Goal: Task Accomplishment & Management: Manage account settings

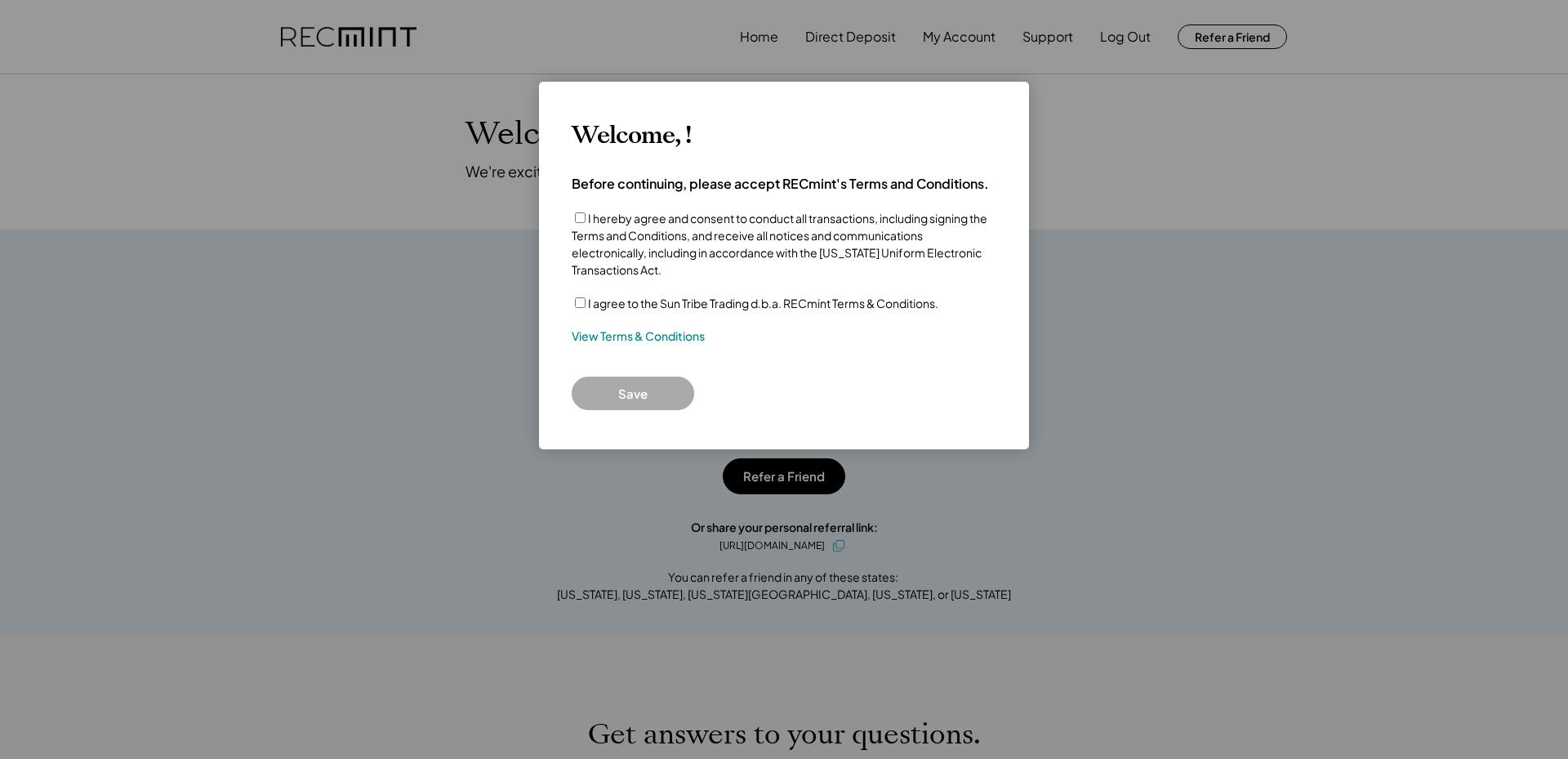
click at [636, 389] on button "Save" at bounding box center [633, 393] width 123 height 34
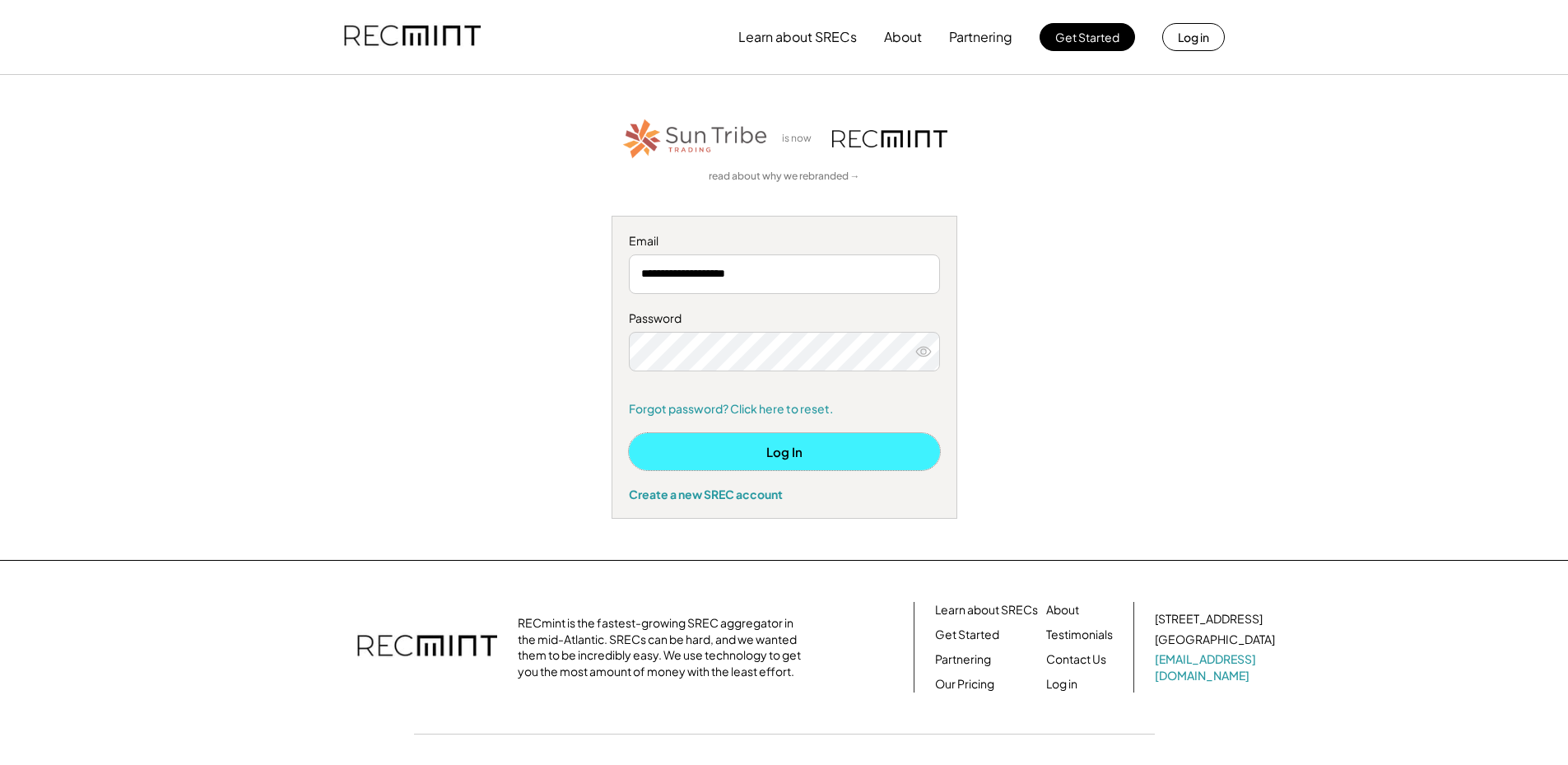
click at [801, 456] on button "Log In" at bounding box center [784, 451] width 311 height 37
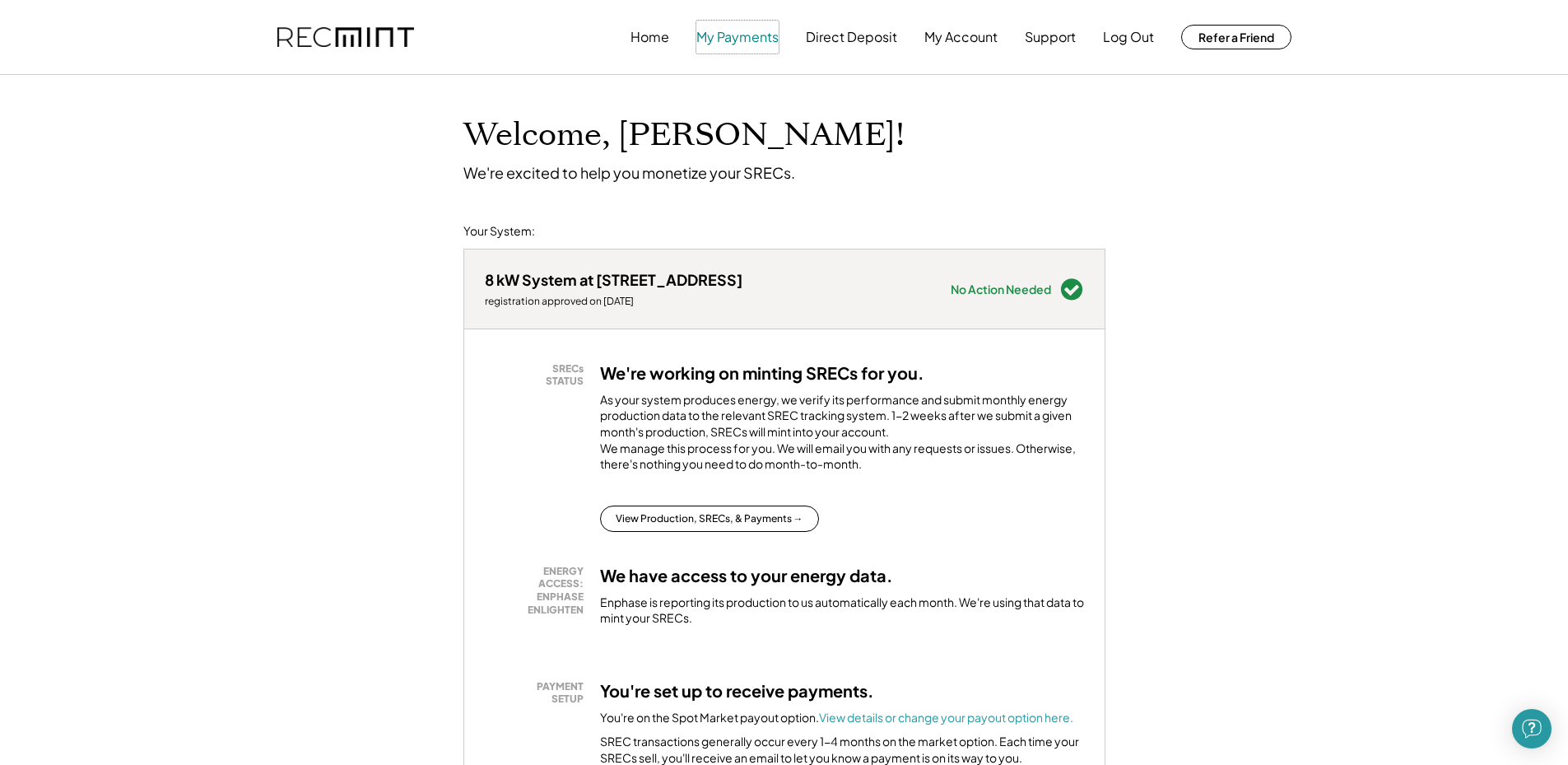
click at [770, 42] on button "My Payments" at bounding box center [737, 37] width 82 height 33
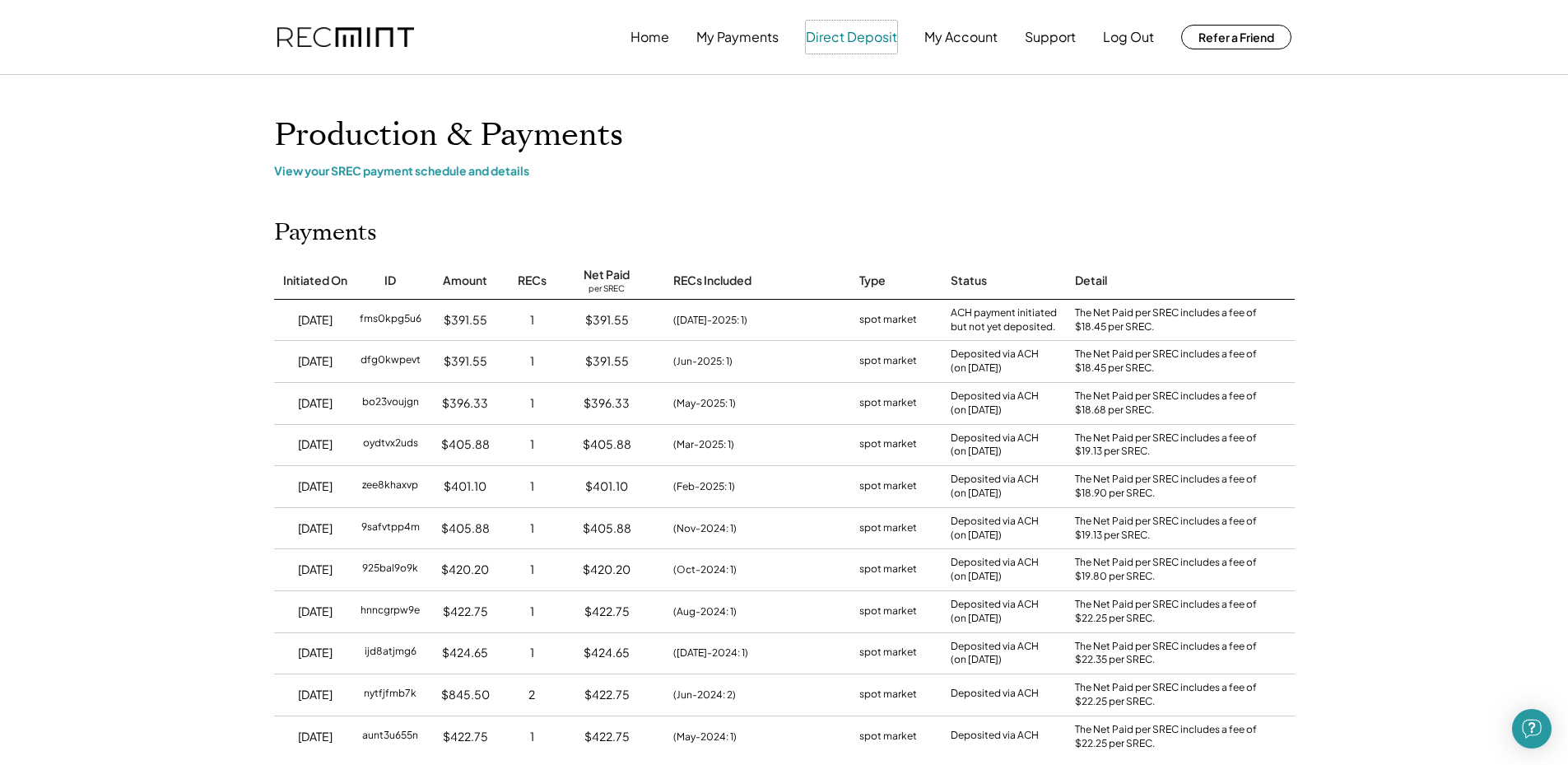
click at [876, 39] on button "Direct Deposit" at bounding box center [851, 37] width 91 height 33
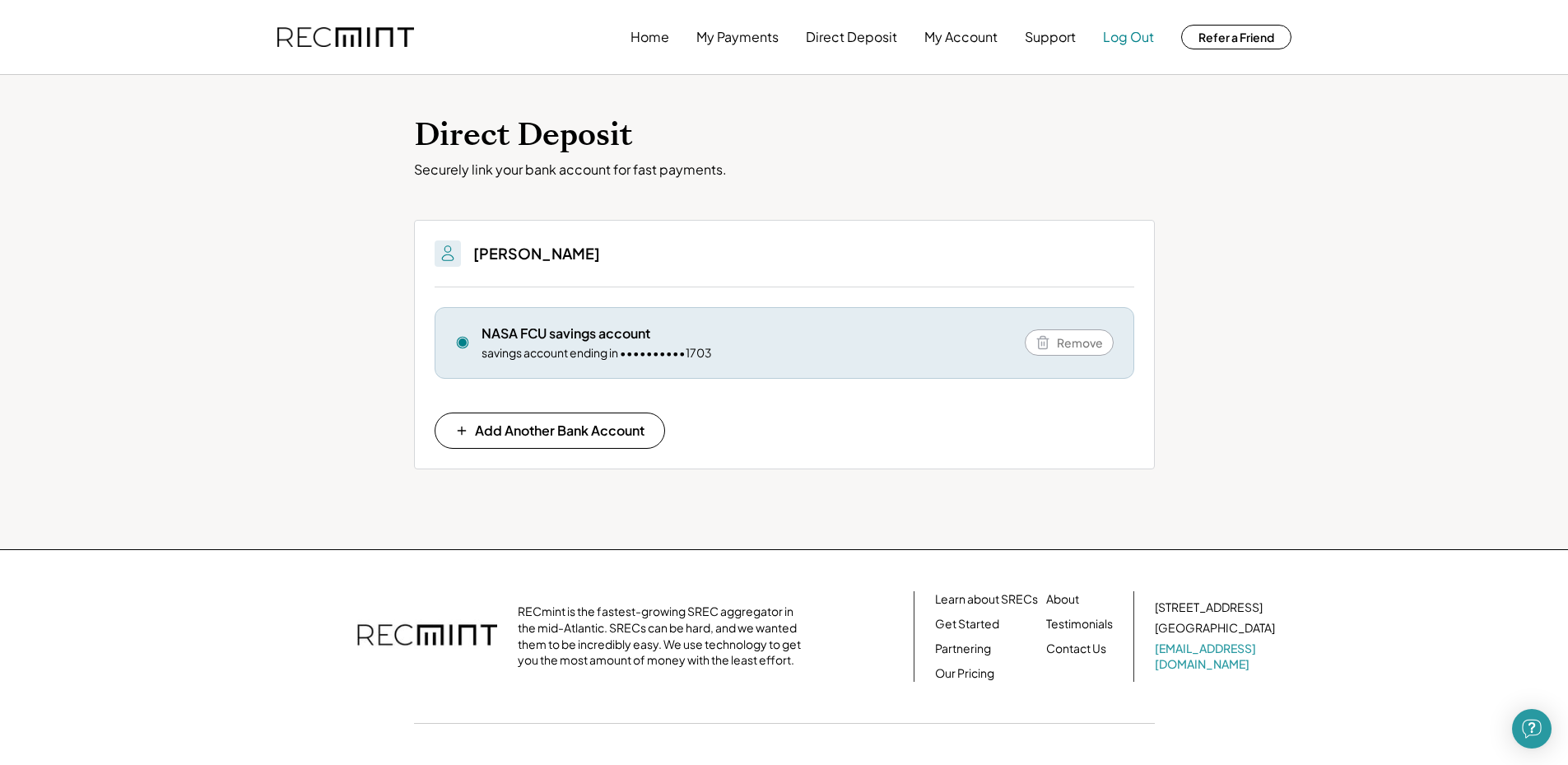
click at [1115, 38] on button "Log Out" at bounding box center [1128, 37] width 51 height 33
